Goal: Task Accomplishment & Management: Complete application form

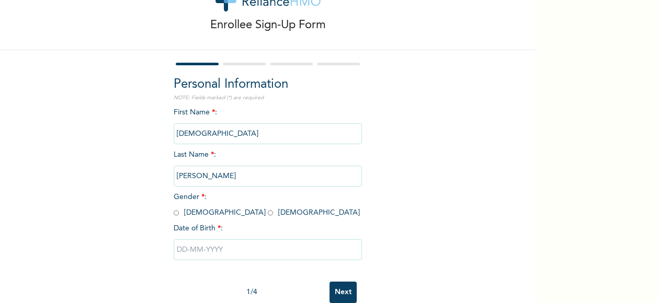
scroll to position [66, 0]
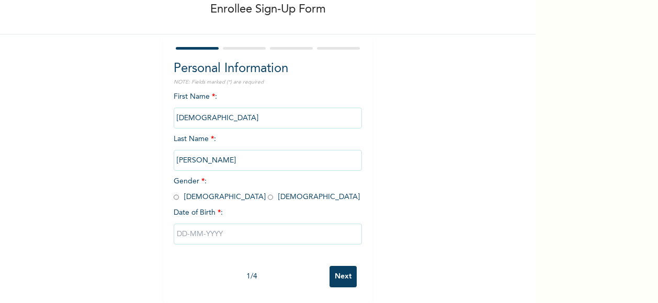
click at [174, 192] on input "radio" at bounding box center [176, 197] width 5 height 10
radio input "true"
click at [193, 227] on input "text" at bounding box center [268, 234] width 188 height 21
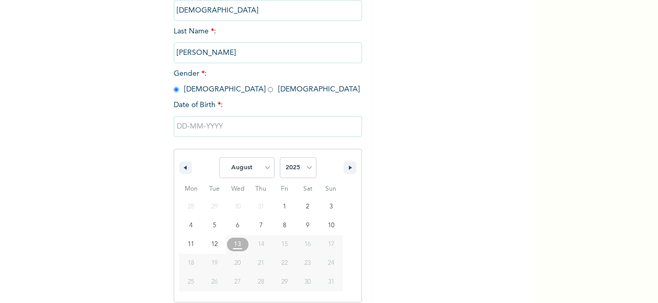
scroll to position [172, 0]
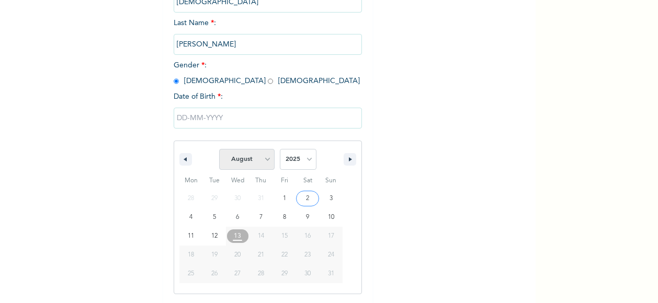
click at [262, 160] on select "January February March April May June July August September October November De…" at bounding box center [246, 159] width 55 height 21
click at [219, 150] on select "January February March April May June July August September October November De…" at bounding box center [246, 159] width 55 height 21
select select "7"
click at [305, 160] on select "2025 2024 2023 2022 2021 2020 2019 2018 2017 2016 2015 2014 2013 2012 2011 2010…" at bounding box center [298, 159] width 37 height 21
select select "1994"
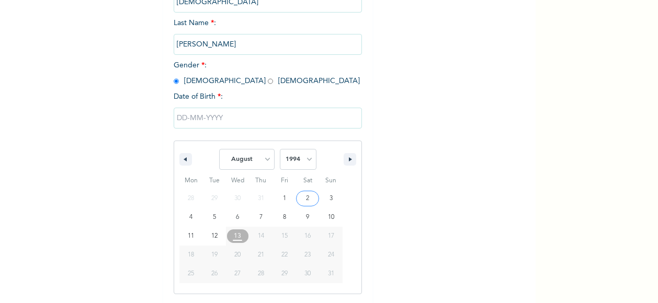
click at [280, 150] on select "2025 2024 2023 2022 2021 2020 2019 2018 2017 2016 2015 2014 2013 2012 2011 2010…" at bounding box center [298, 159] width 37 height 21
type input "[DATE]"
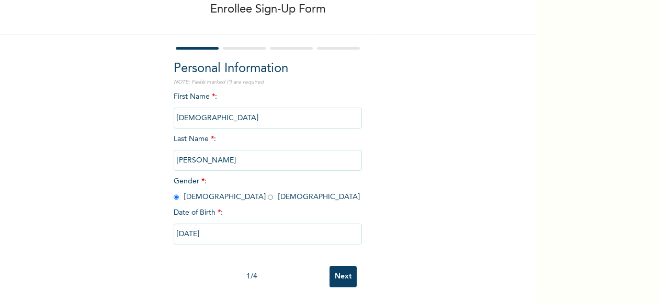
scroll to position [66, 0]
click at [181, 225] on input "[DATE]" at bounding box center [268, 234] width 188 height 21
select select "7"
select select "1994"
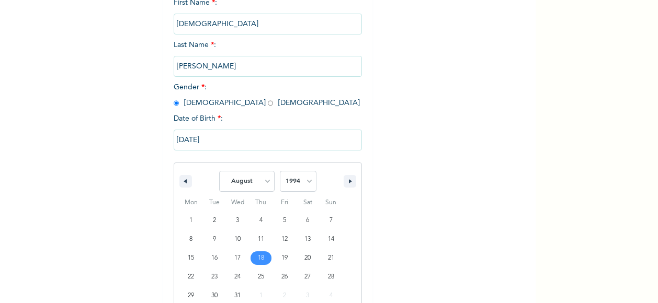
scroll to position [172, 0]
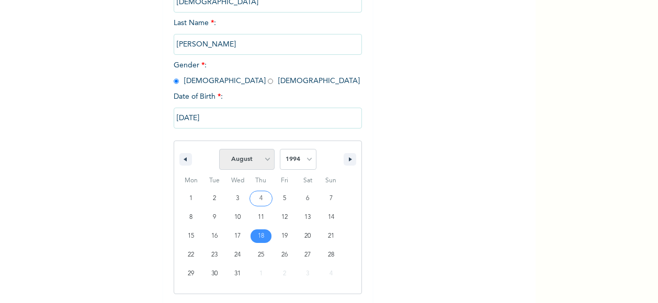
click at [267, 158] on select "January February March April May June July August September October November De…" at bounding box center [246, 159] width 55 height 21
select select "11"
click at [219, 150] on select "January February March April May June July August September October November De…" at bounding box center [246, 159] width 55 height 21
type input "[DATE]"
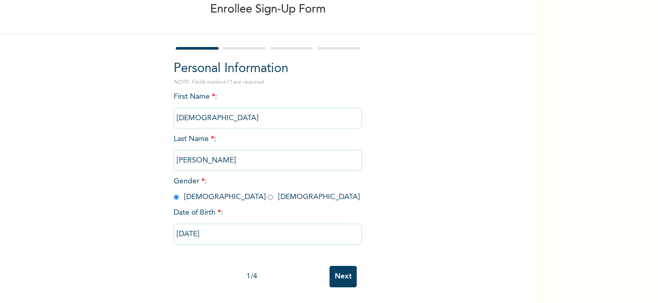
click at [341, 269] on input "Next" at bounding box center [342, 276] width 27 height 21
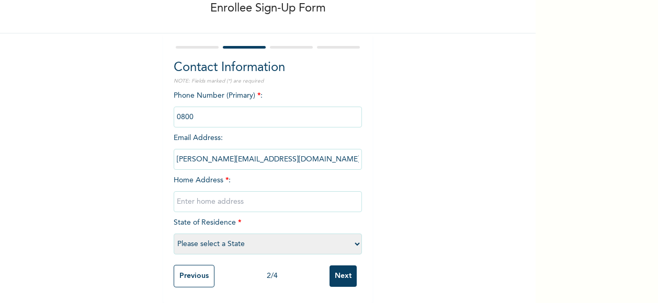
click at [209, 109] on input "phone" at bounding box center [268, 117] width 188 height 21
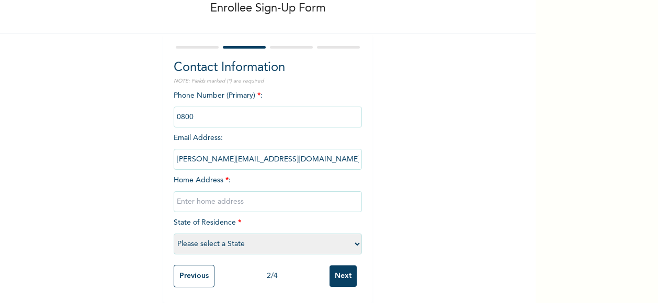
click at [209, 109] on input "phone" at bounding box center [268, 117] width 188 height 21
click at [192, 110] on input "phone" at bounding box center [268, 117] width 188 height 21
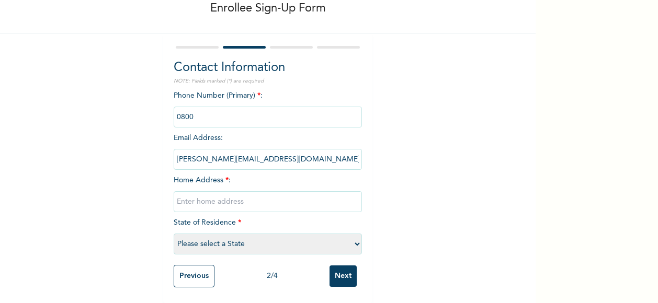
click at [192, 110] on input "phone" at bounding box center [268, 117] width 188 height 21
drag, startPoint x: 192, startPoint y: 110, endPoint x: 187, endPoint y: 109, distance: 5.3
click at [187, 109] on input "phone" at bounding box center [268, 117] width 188 height 21
click at [178, 109] on input "phone" at bounding box center [268, 117] width 188 height 21
click at [210, 167] on div "Phone Number (Primary) * : Email Address : [PERSON_NAME][EMAIL_ADDRESS][DOMAIN_…" at bounding box center [268, 174] width 188 height 169
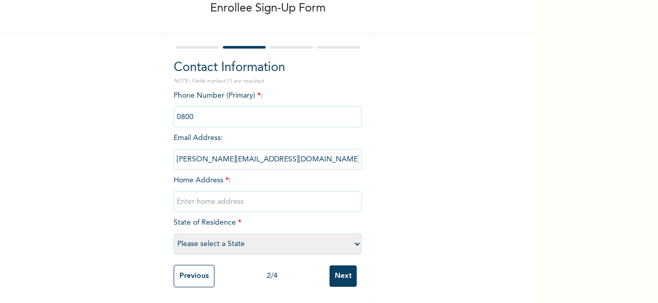
click at [215, 107] on input "phone" at bounding box center [268, 117] width 188 height 21
click at [199, 194] on input "text" at bounding box center [268, 201] width 188 height 21
type input "Plot No R229, [GEOGRAPHIC_DATA], [GEOGRAPHIC_DATA]"
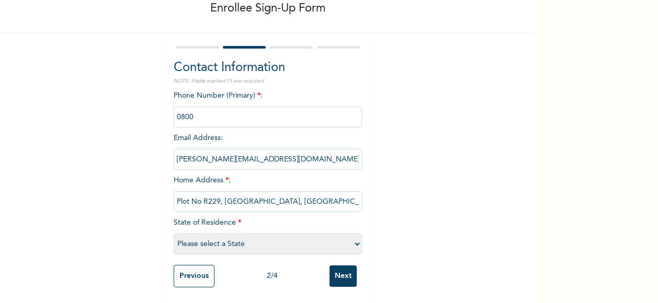
click at [220, 235] on select "Please select a State [PERSON_NAME] (FCT) [PERSON_NAME] Ibom [GEOGRAPHIC_DATA] …" at bounding box center [268, 244] width 188 height 21
select select "15"
click at [174, 234] on select "Please select a State [PERSON_NAME] (FCT) [PERSON_NAME] Ibom [GEOGRAPHIC_DATA] …" at bounding box center [268, 244] width 188 height 21
click at [336, 274] on input "Next" at bounding box center [342, 276] width 27 height 21
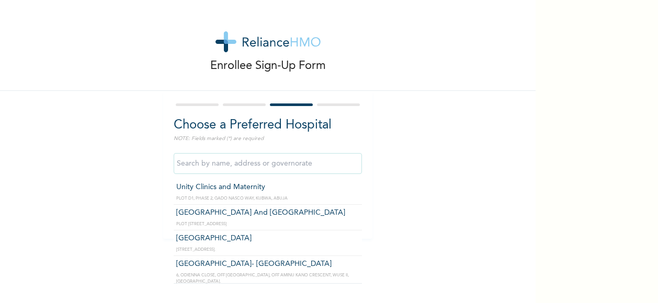
click at [302, 164] on input "text" at bounding box center [268, 163] width 188 height 21
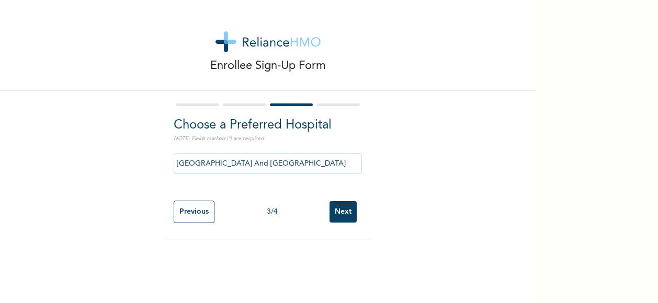
click at [349, 161] on input "[GEOGRAPHIC_DATA] And [GEOGRAPHIC_DATA]" at bounding box center [268, 163] width 188 height 21
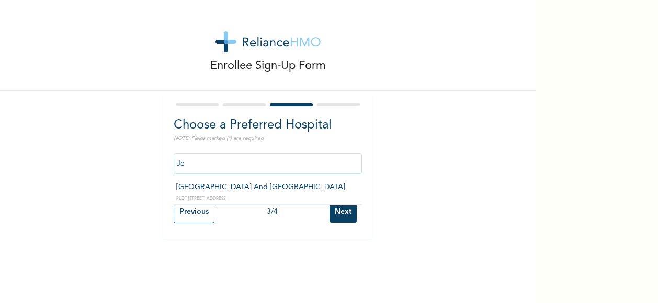
type input "J"
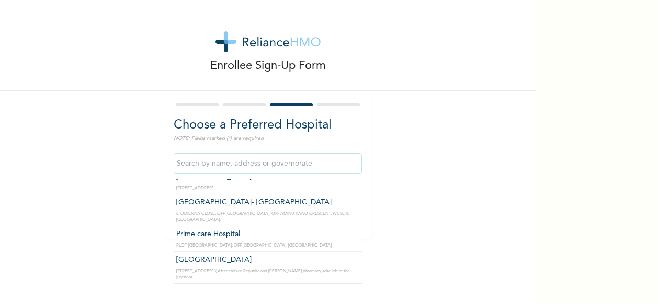
scroll to position [87, 0]
